Goal: Transaction & Acquisition: Purchase product/service

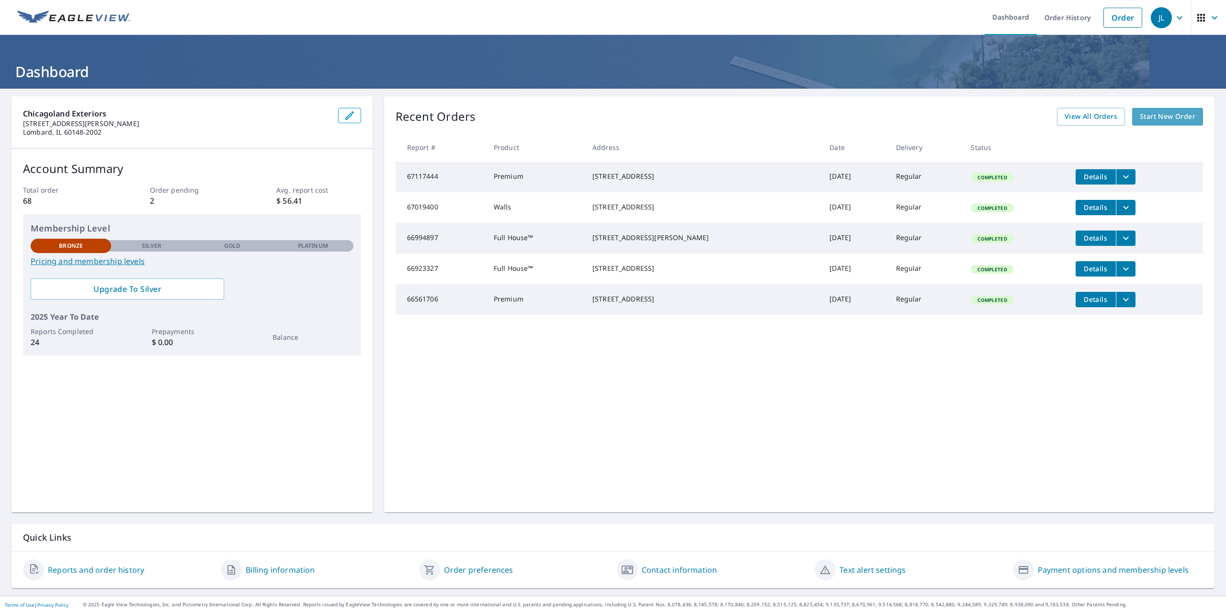
click at [1156, 118] on span "Start New Order" at bounding box center [1168, 117] width 56 height 12
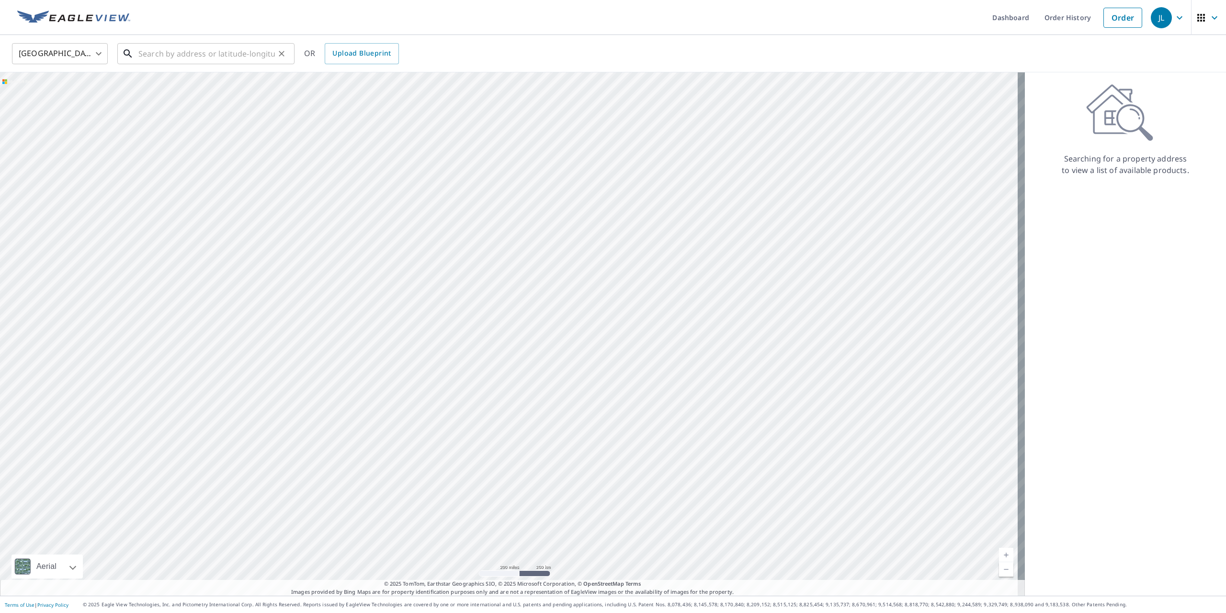
click at [178, 58] on input "text" at bounding box center [206, 53] width 137 height 27
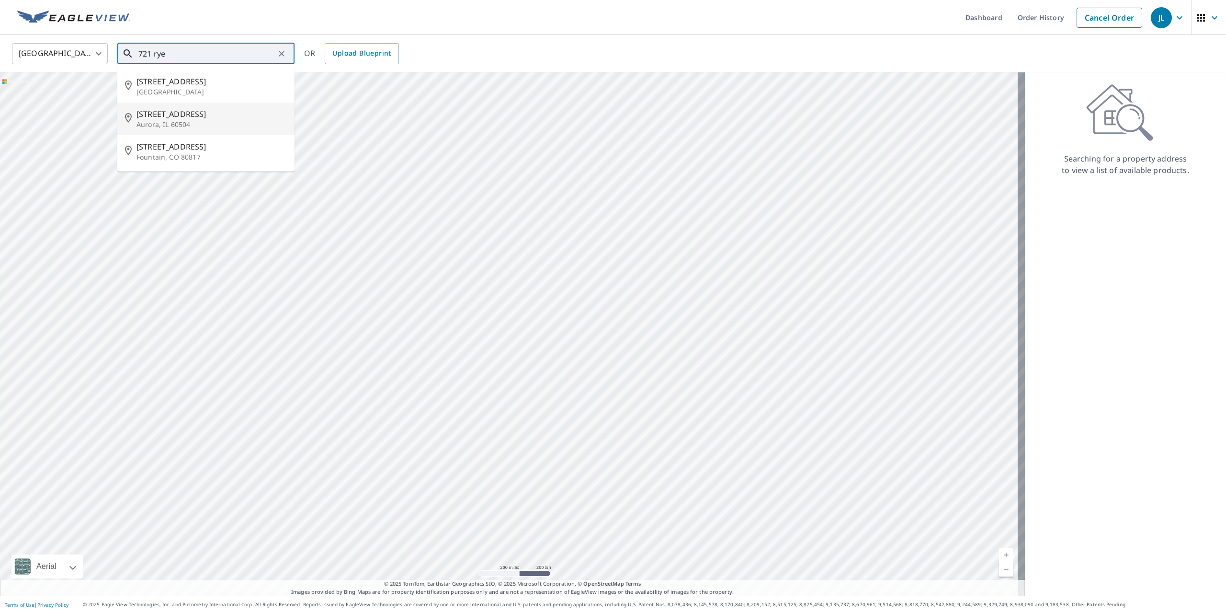
click at [194, 122] on p "Aurora, IL 60504" at bounding box center [212, 125] width 150 height 10
type input "[STREET_ADDRESS]"
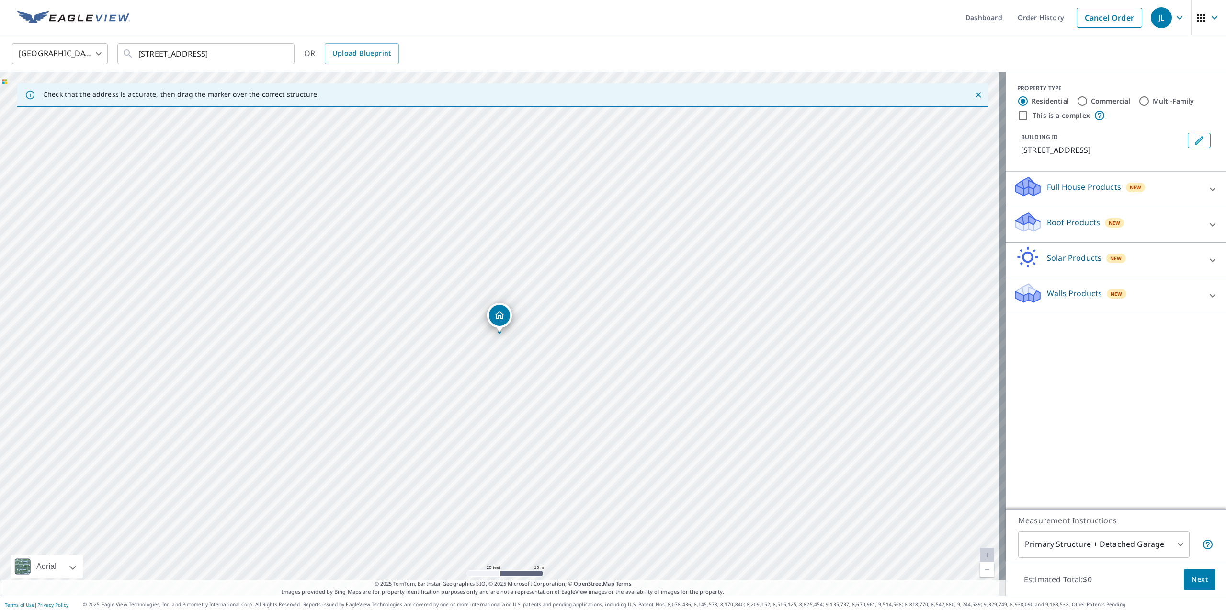
click at [1118, 214] on div "Roof Products New" at bounding box center [1108, 224] width 188 height 27
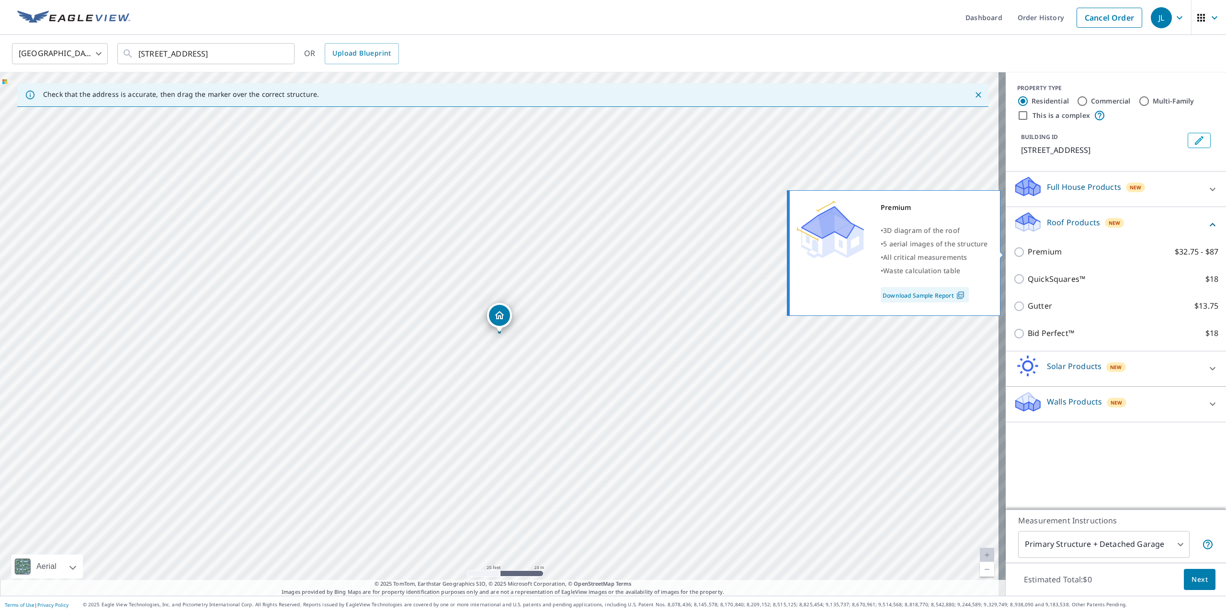
click at [1105, 248] on label "Premium $32.75 - $87" at bounding box center [1123, 252] width 191 height 12
click at [1028, 248] on input "Premium $32.75 - $87" at bounding box center [1021, 251] width 14 height 11
checkbox input "true"
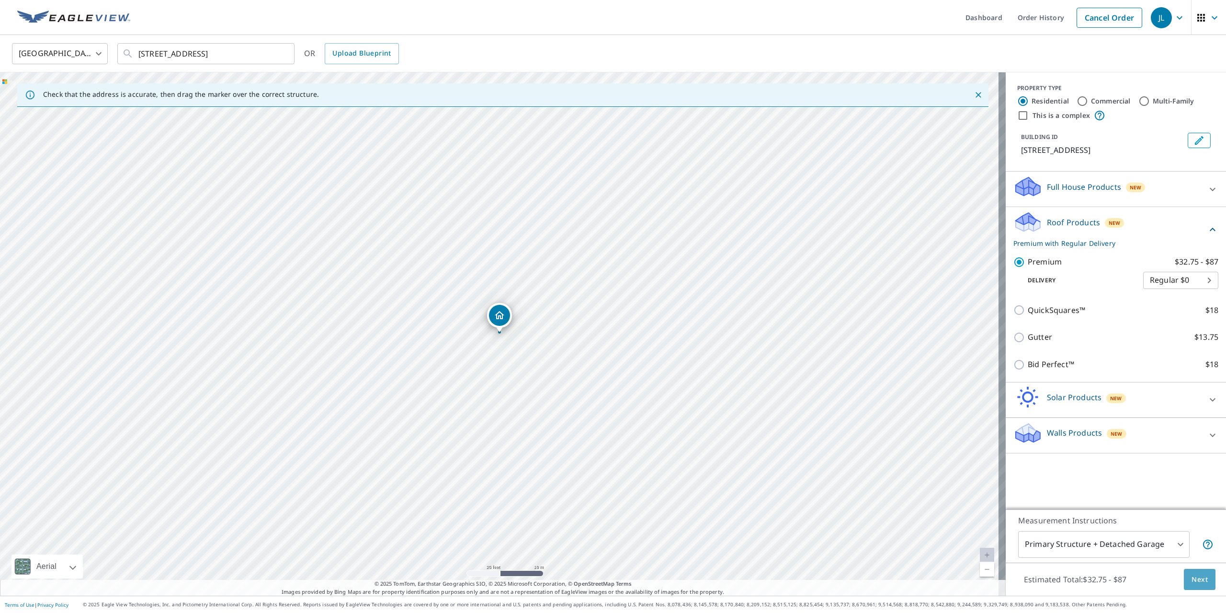
click at [1197, 583] on span "Next" at bounding box center [1200, 579] width 16 height 12
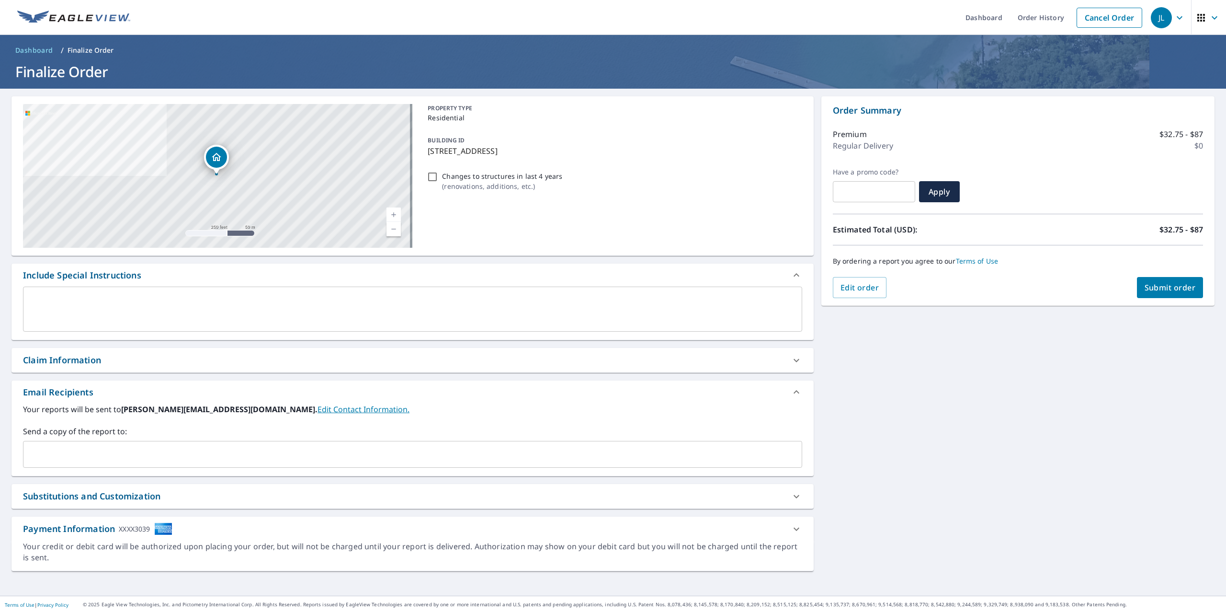
click at [1158, 295] on button "Submit order" at bounding box center [1170, 287] width 67 height 21
